Goal: Task Accomplishment & Management: Manage account settings

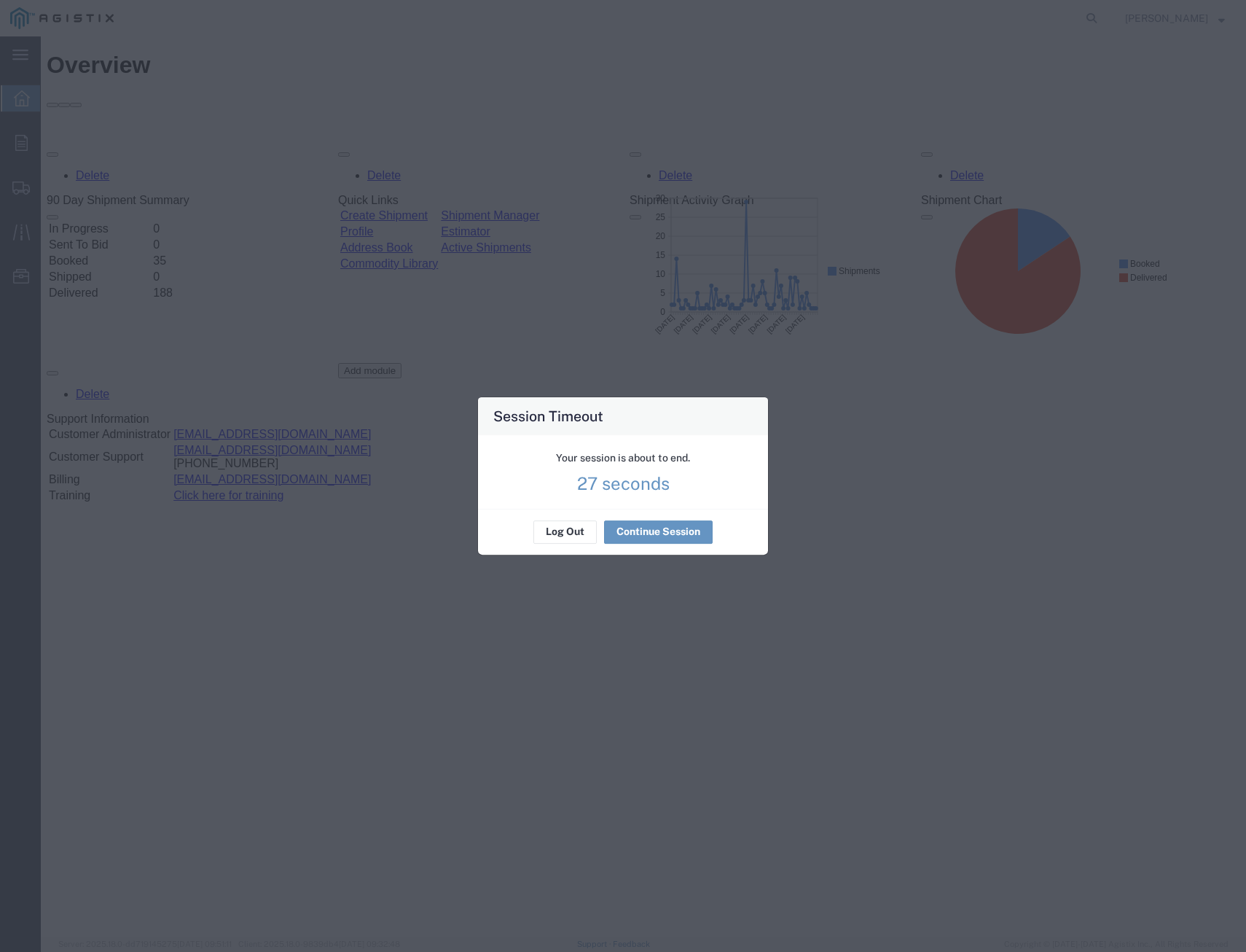
drag, startPoint x: 780, startPoint y: 602, endPoint x: 763, endPoint y: 592, distance: 19.7
click at [763, 592] on div "Session Timeout Your session is about to end. 27 seconds Log Out Continue Sessi…" at bounding box center [623, 476] width 1246 height 952
click at [642, 548] on div "Log Out Continue Session" at bounding box center [623, 531] width 290 height 46
click at [642, 533] on button "Continue Session" at bounding box center [658, 531] width 108 height 23
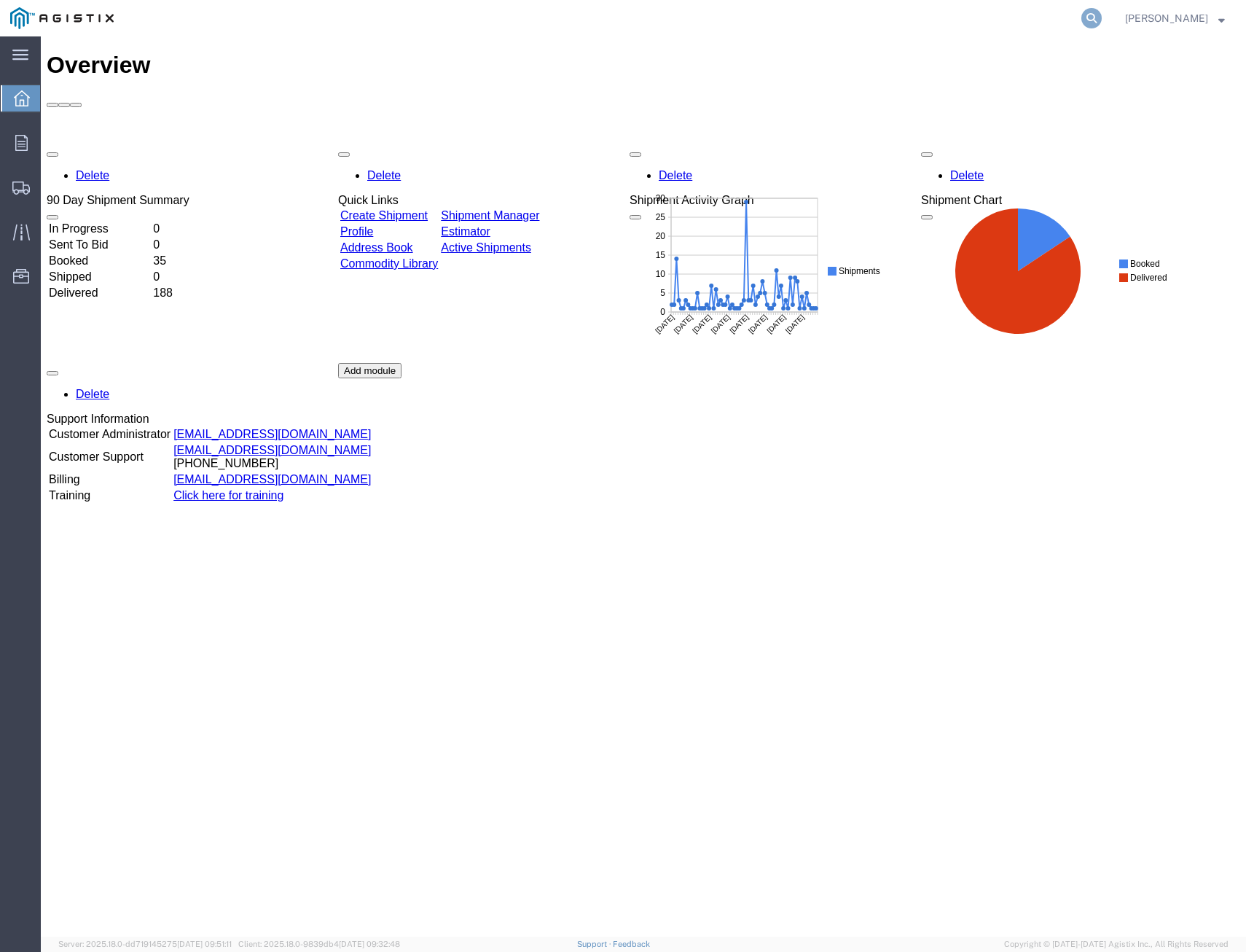
click at [1081, 13] on icon at bounding box center [1092, 18] width 20 height 20
click at [833, 18] on input "search" at bounding box center [859, 18] width 443 height 35
drag, startPoint x: 1083, startPoint y: 16, endPoint x: 1092, endPoint y: 9, distance: 11.4
click at [1087, 14] on icon at bounding box center [1092, 18] width 20 height 20
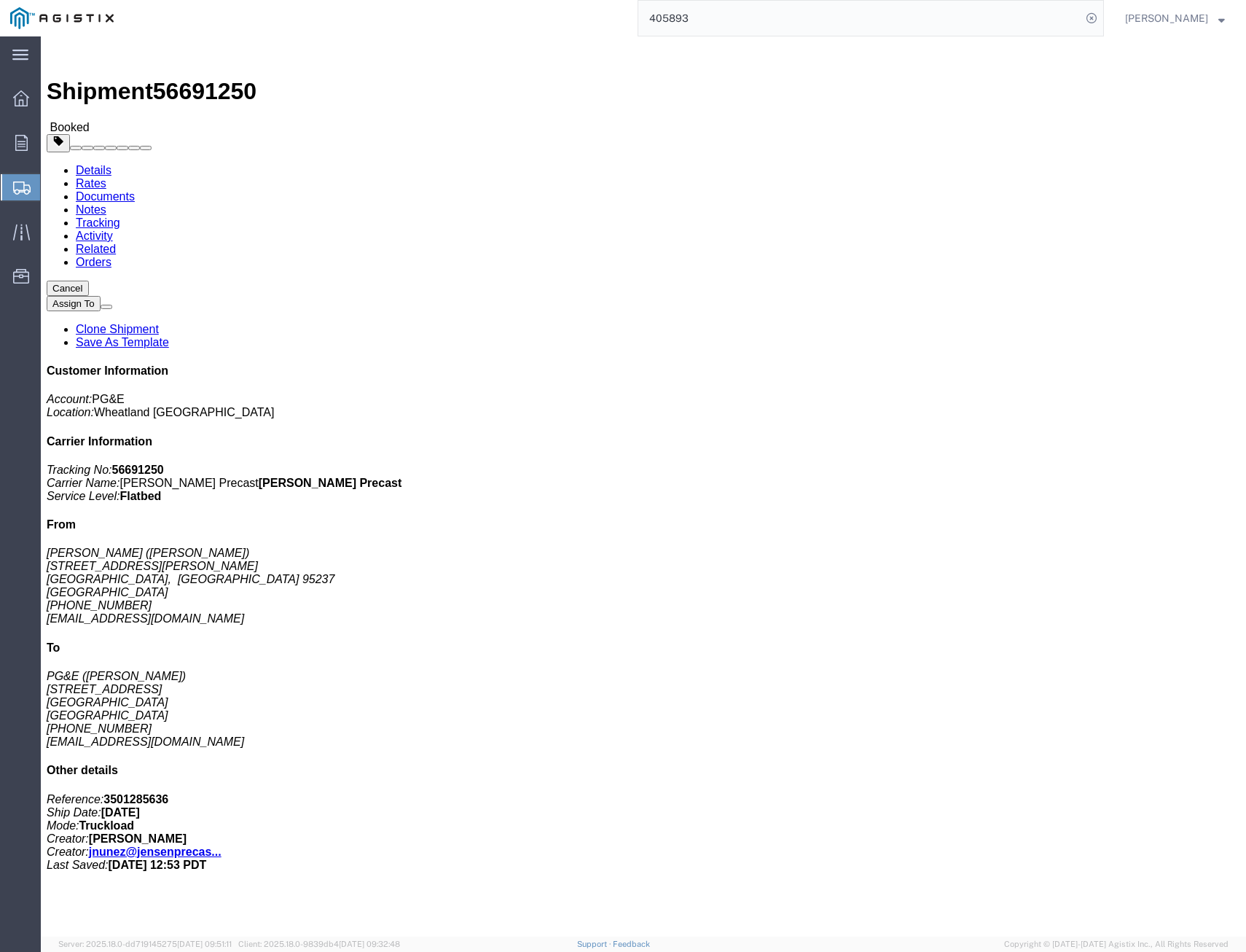
click link "Tracking"
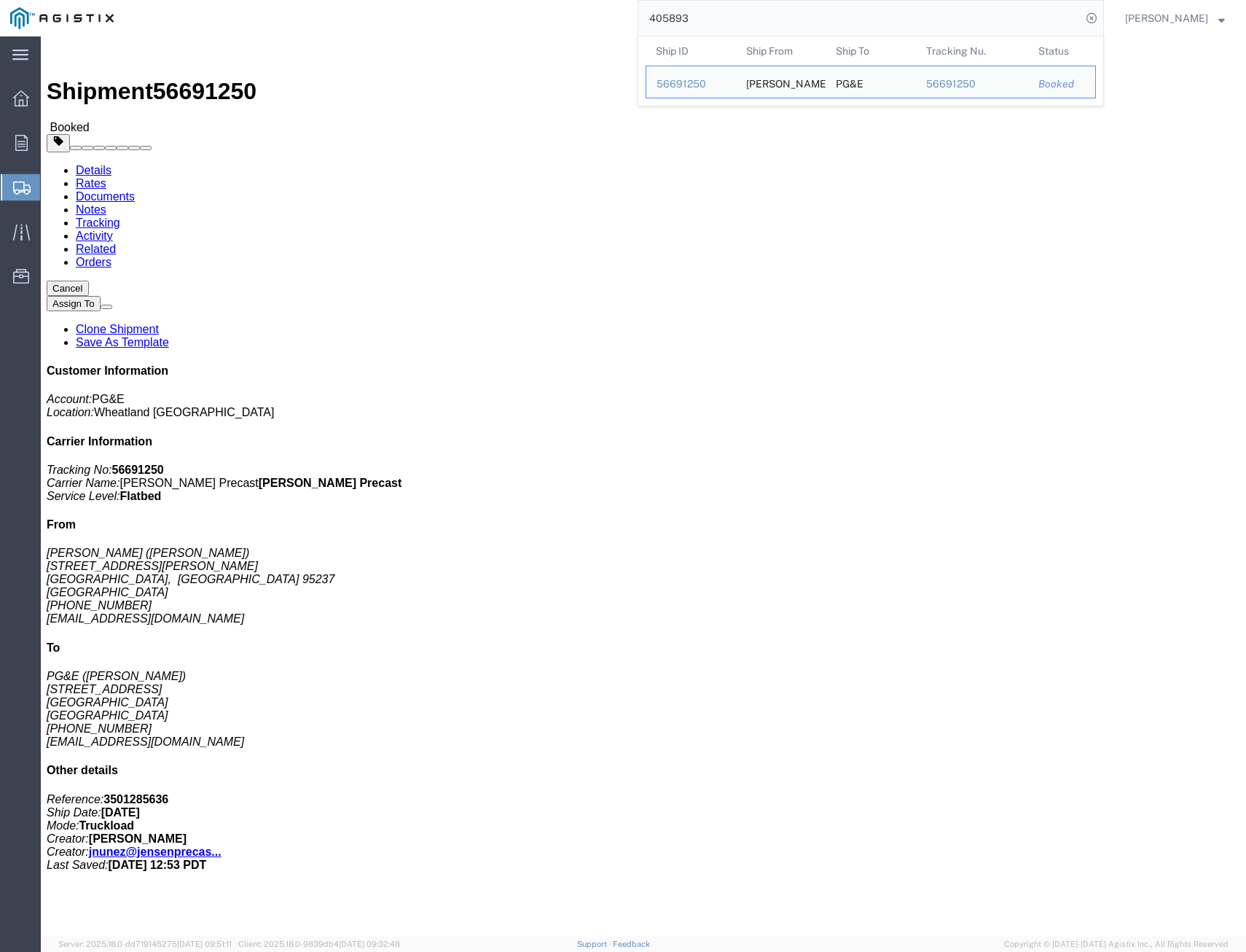
drag, startPoint x: 694, startPoint y: 16, endPoint x: 530, endPoint y: 9, distance: 164.1
click at [530, 9] on div "405893 Ship ID Ship From Ship To Tracking Nu. Status Ship ID 56691250 Ship From…" at bounding box center [613, 18] width 980 height 37
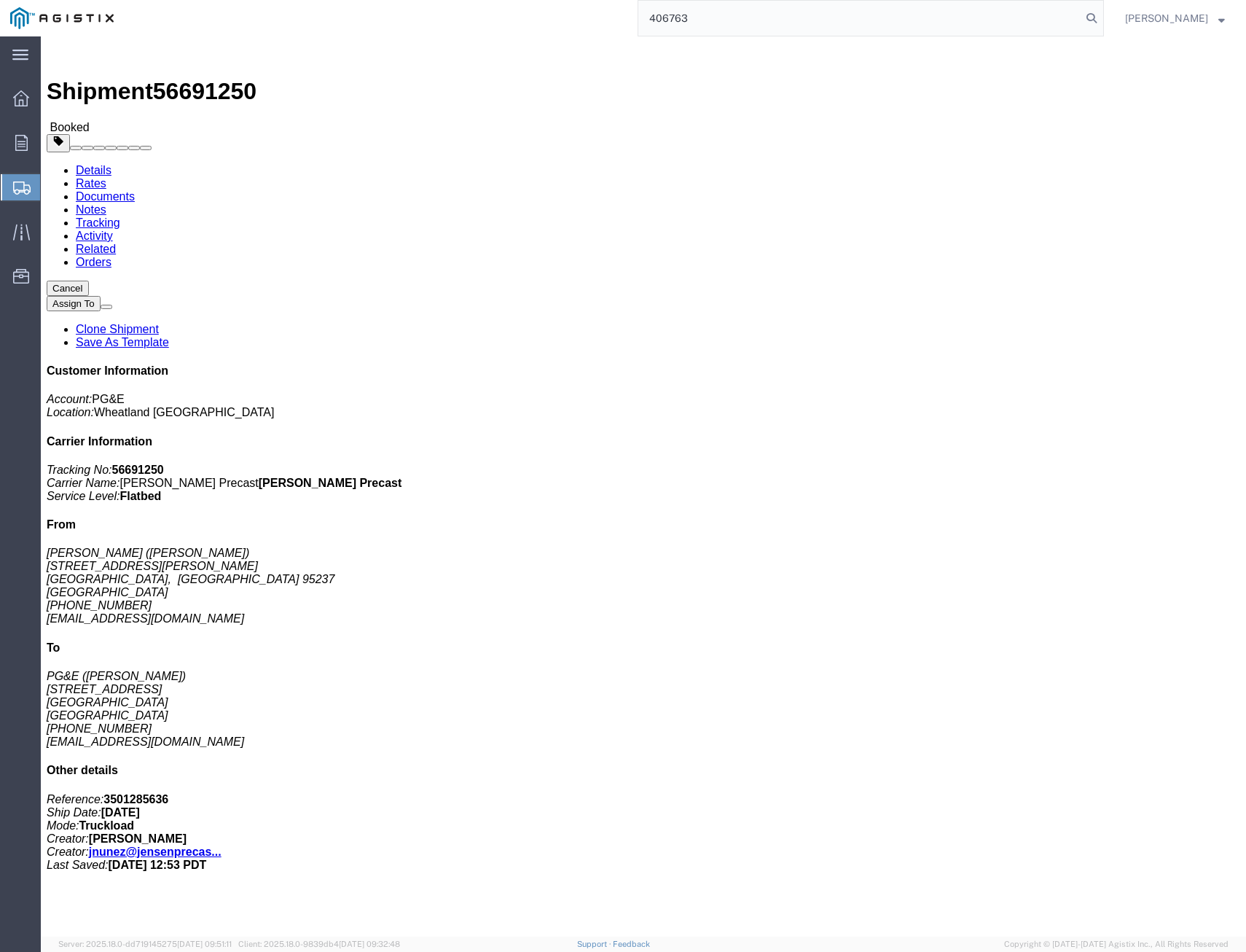
type input "406763"
drag, startPoint x: 263, startPoint y: 48, endPoint x: 272, endPoint y: 52, distance: 9.8
click link "Tracking"
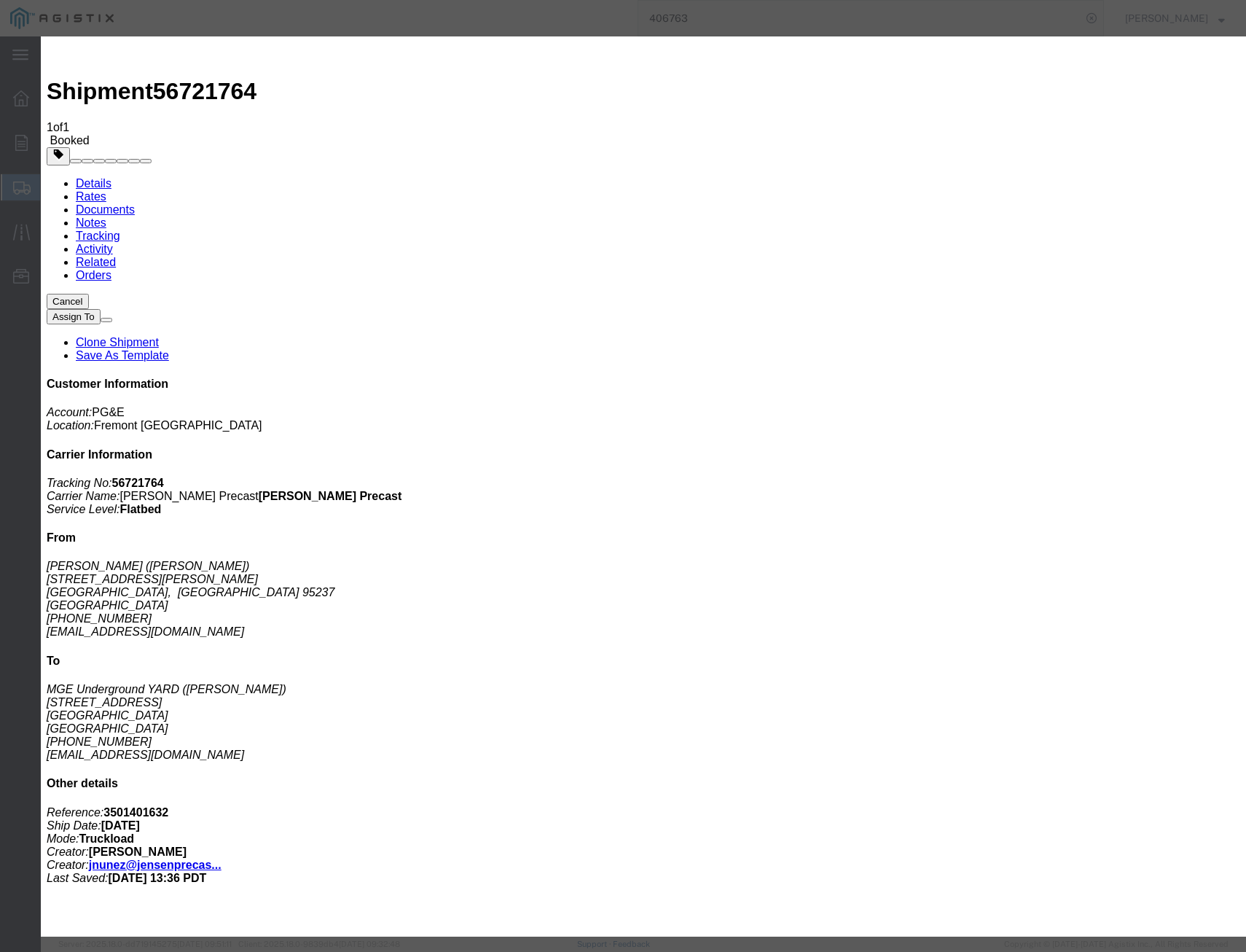
type input "[DATE]"
select select "DELIVRED"
